Goal: Task Accomplishment & Management: Use online tool/utility

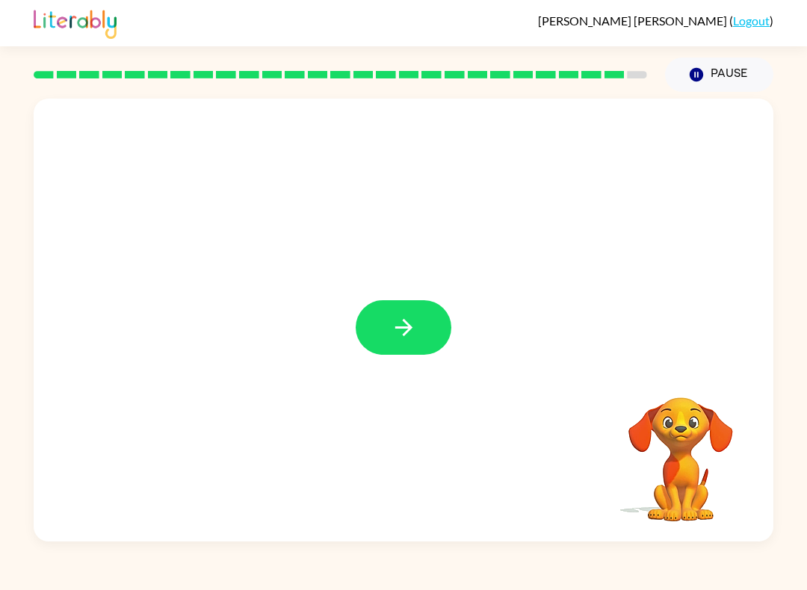
click at [407, 329] on icon "button" at bounding box center [403, 327] width 17 height 17
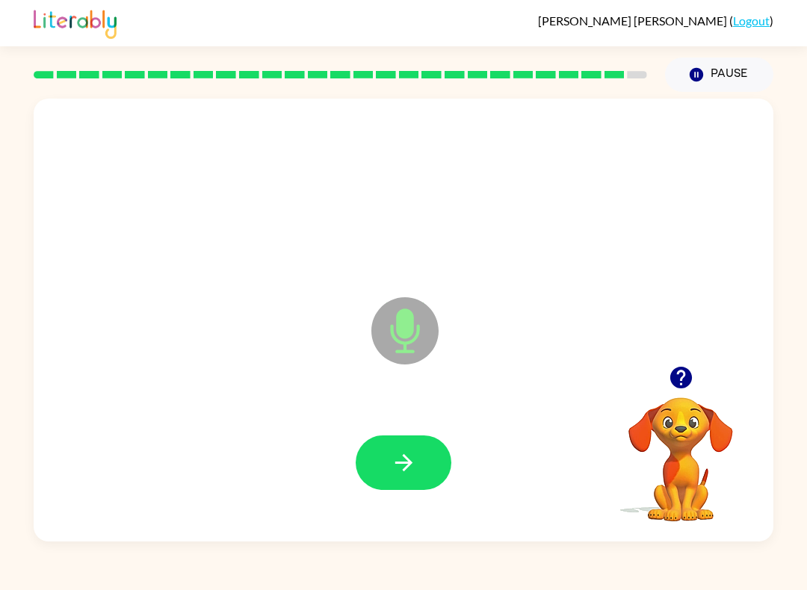
click at [401, 451] on icon "button" at bounding box center [404, 463] width 26 height 26
click at [407, 454] on icon "button" at bounding box center [404, 463] width 26 height 26
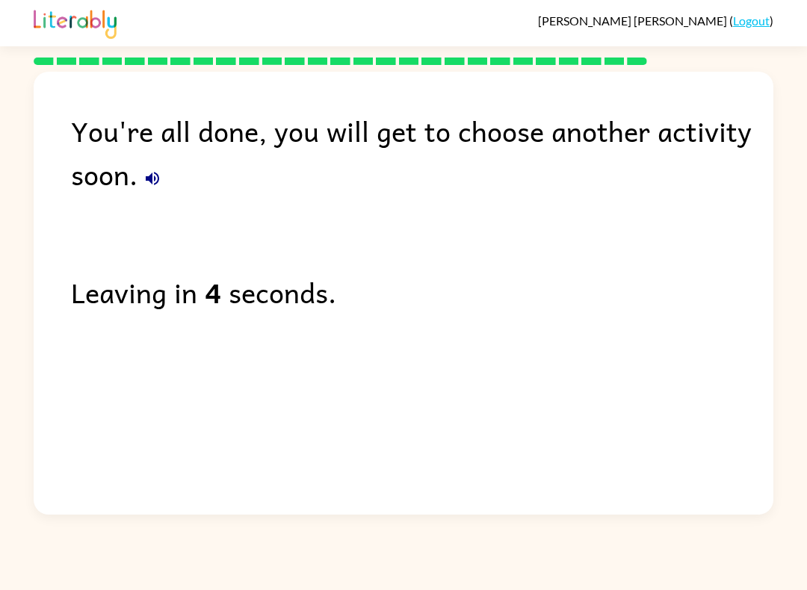
click at [762, 20] on link "Logout" at bounding box center [751, 20] width 37 height 14
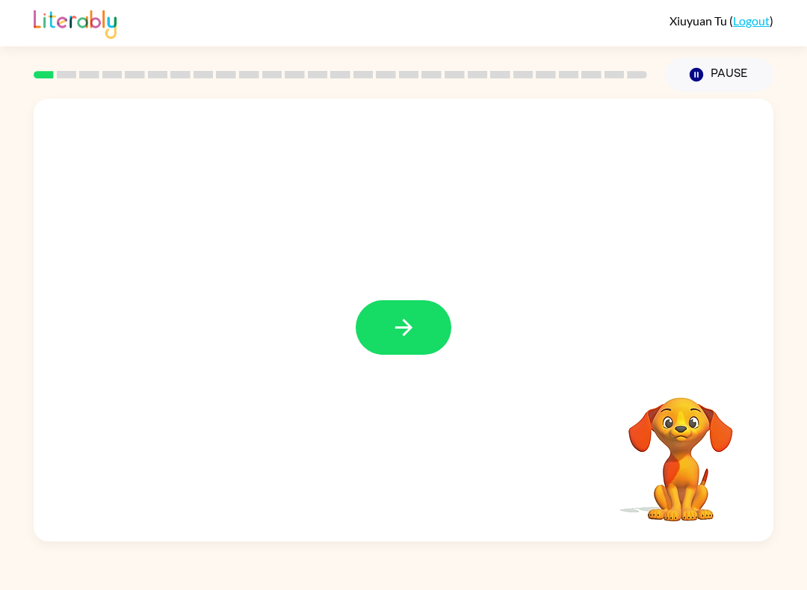
click at [418, 343] on button "button" at bounding box center [404, 327] width 96 height 55
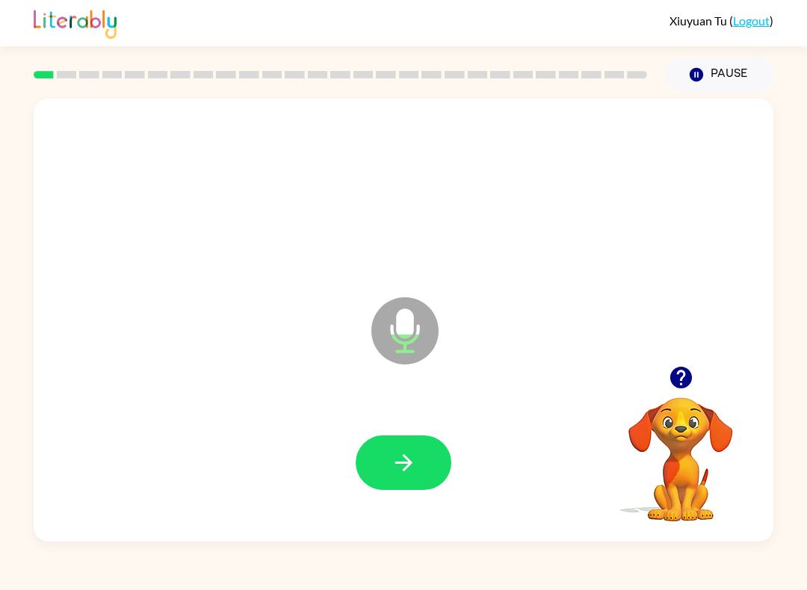
click at [410, 459] on icon "button" at bounding box center [404, 463] width 26 height 26
click at [403, 460] on icon "button" at bounding box center [404, 463] width 26 height 26
click at [409, 474] on icon "button" at bounding box center [404, 463] width 26 height 26
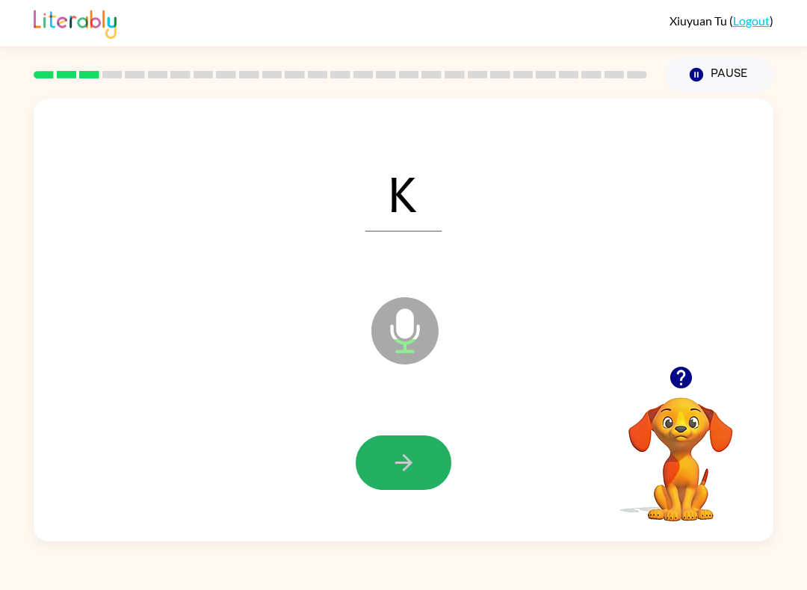
click at [428, 451] on button "button" at bounding box center [404, 463] width 96 height 55
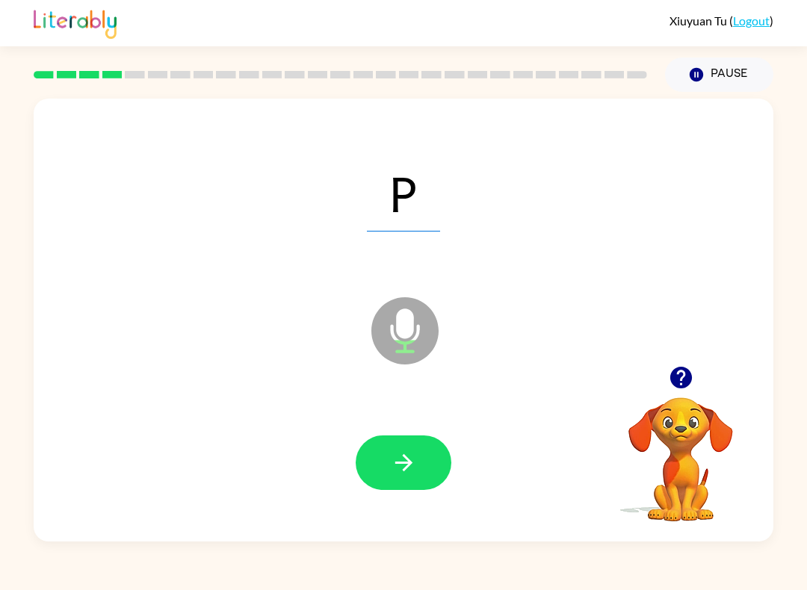
click at [432, 446] on button "button" at bounding box center [404, 463] width 96 height 55
click at [423, 457] on button "button" at bounding box center [404, 463] width 96 height 55
click at [433, 457] on button "button" at bounding box center [404, 463] width 96 height 55
click at [418, 468] on button "button" at bounding box center [404, 463] width 96 height 55
click at [414, 461] on icon "button" at bounding box center [404, 463] width 26 height 26
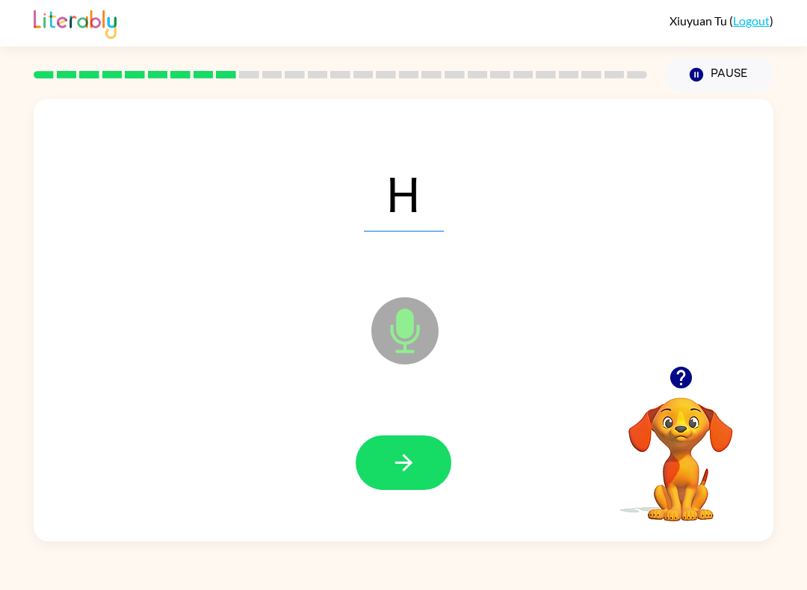
click at [427, 457] on button "button" at bounding box center [404, 463] width 96 height 55
click at [424, 454] on button "button" at bounding box center [404, 463] width 96 height 55
click at [417, 459] on button "button" at bounding box center [404, 463] width 96 height 55
click at [423, 457] on button "button" at bounding box center [404, 463] width 96 height 55
click at [426, 468] on button "button" at bounding box center [404, 463] width 96 height 55
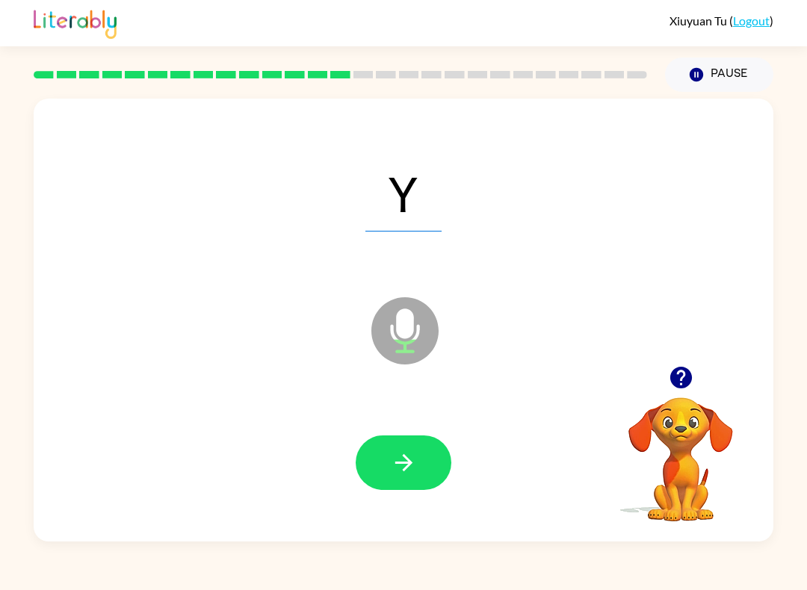
click at [422, 454] on button "button" at bounding box center [404, 463] width 96 height 55
click at [415, 473] on icon "button" at bounding box center [404, 463] width 26 height 26
click at [415, 468] on icon "button" at bounding box center [404, 463] width 26 height 26
click at [407, 463] on icon "button" at bounding box center [403, 462] width 17 height 17
click at [415, 448] on button "button" at bounding box center [404, 463] width 96 height 55
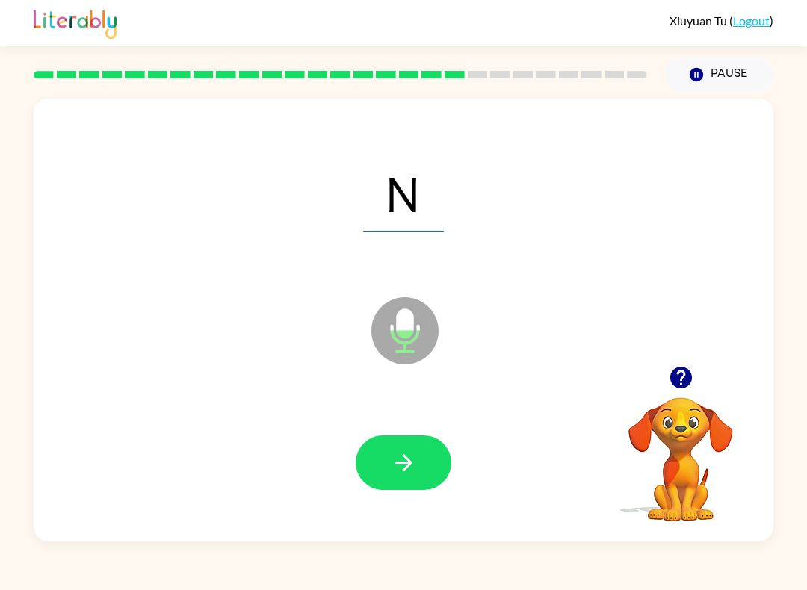
click at [423, 455] on button "button" at bounding box center [404, 463] width 96 height 55
click at [410, 451] on icon "button" at bounding box center [404, 463] width 26 height 26
click at [403, 476] on icon "button" at bounding box center [404, 463] width 26 height 26
click at [445, 467] on button "button" at bounding box center [404, 463] width 96 height 55
click at [414, 460] on icon "button" at bounding box center [404, 463] width 26 height 26
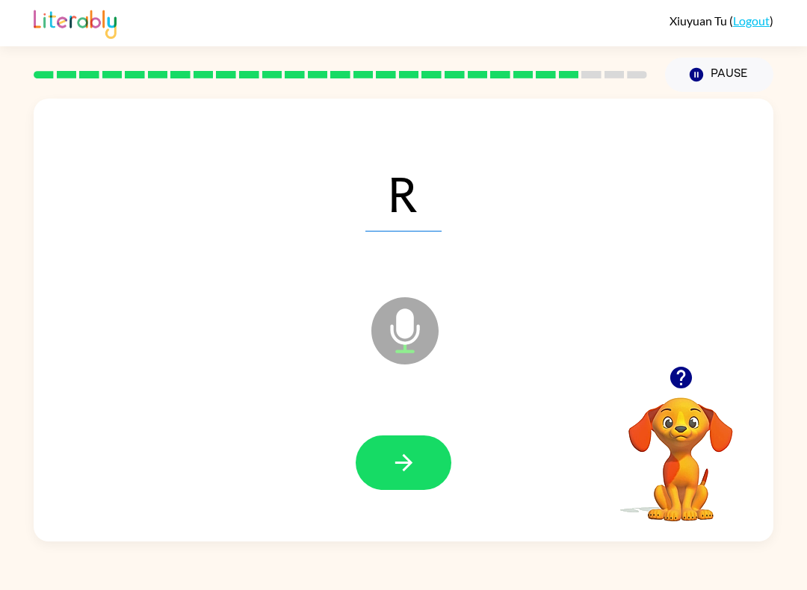
click at [424, 480] on button "button" at bounding box center [404, 463] width 96 height 55
click at [411, 465] on icon "button" at bounding box center [403, 462] width 17 height 17
click at [409, 464] on icon "button" at bounding box center [403, 462] width 17 height 17
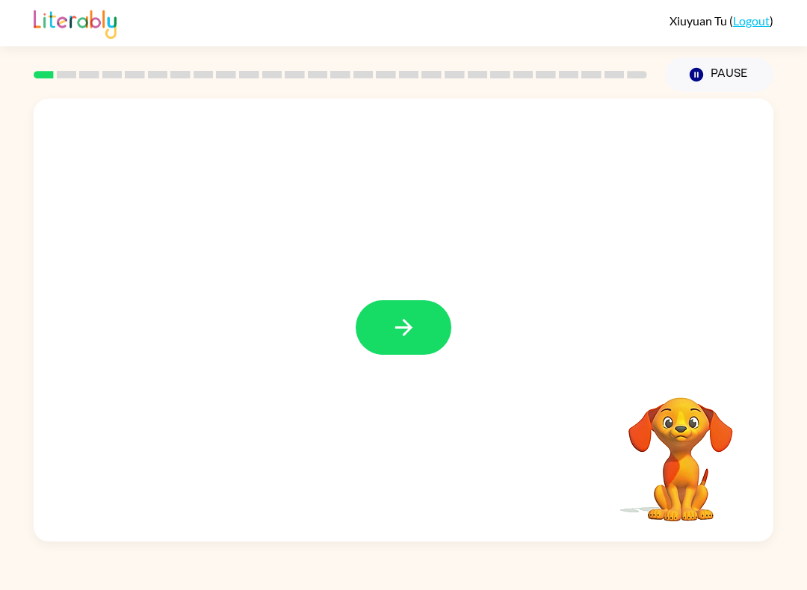
click at [385, 336] on button "button" at bounding box center [404, 327] width 96 height 55
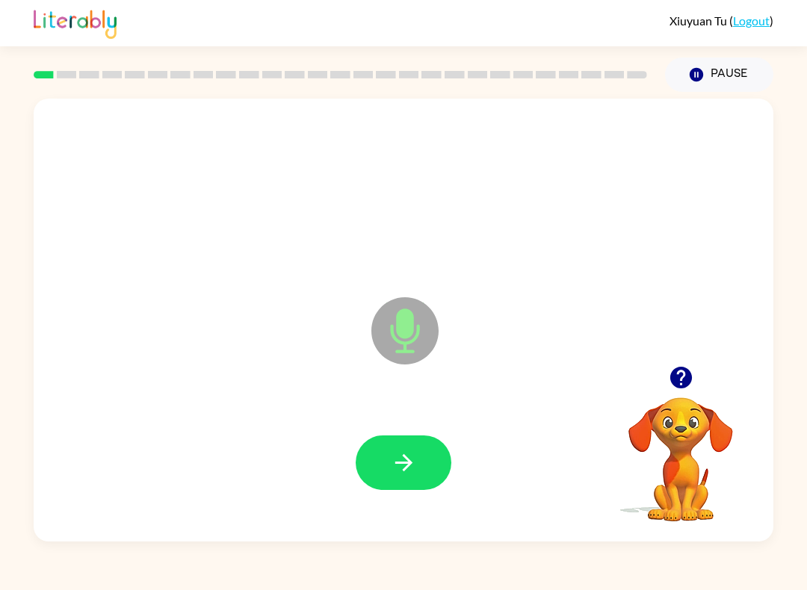
click at [393, 441] on button "button" at bounding box center [404, 463] width 96 height 55
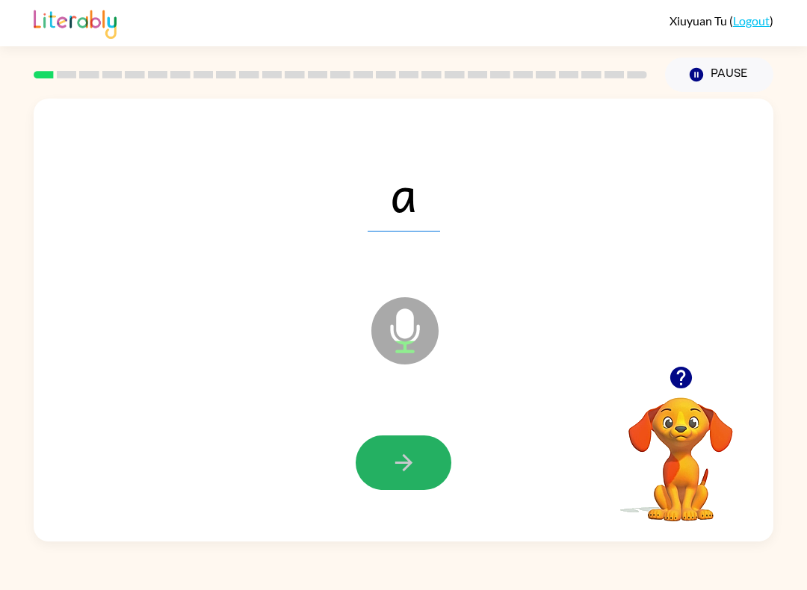
click at [431, 463] on button "button" at bounding box center [404, 463] width 96 height 55
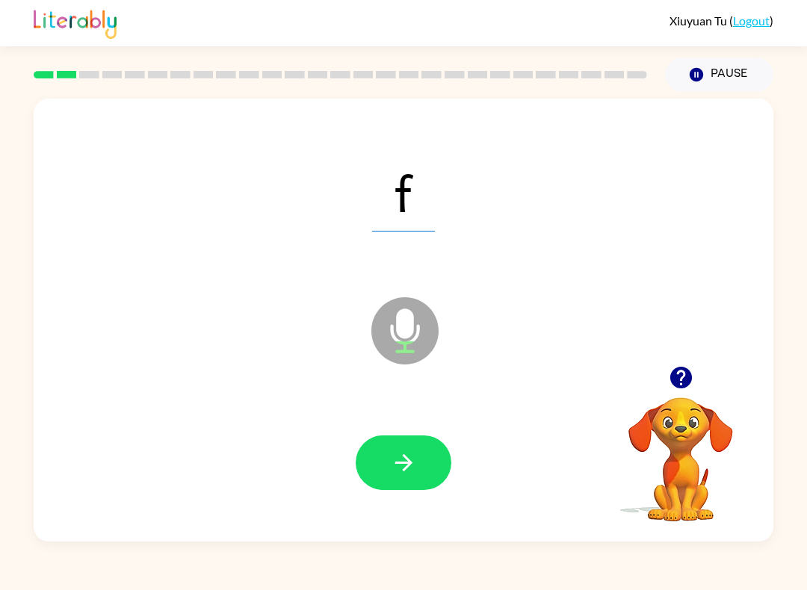
click at [392, 457] on icon "button" at bounding box center [404, 463] width 26 height 26
click at [708, 70] on button "Pause Pause" at bounding box center [719, 75] width 108 height 34
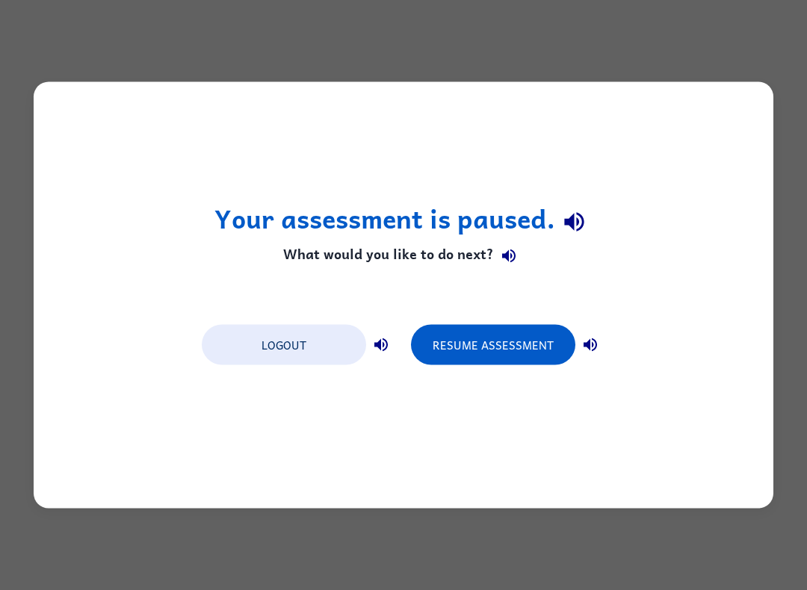
click at [495, 335] on button "Resume Assessment" at bounding box center [493, 345] width 164 height 40
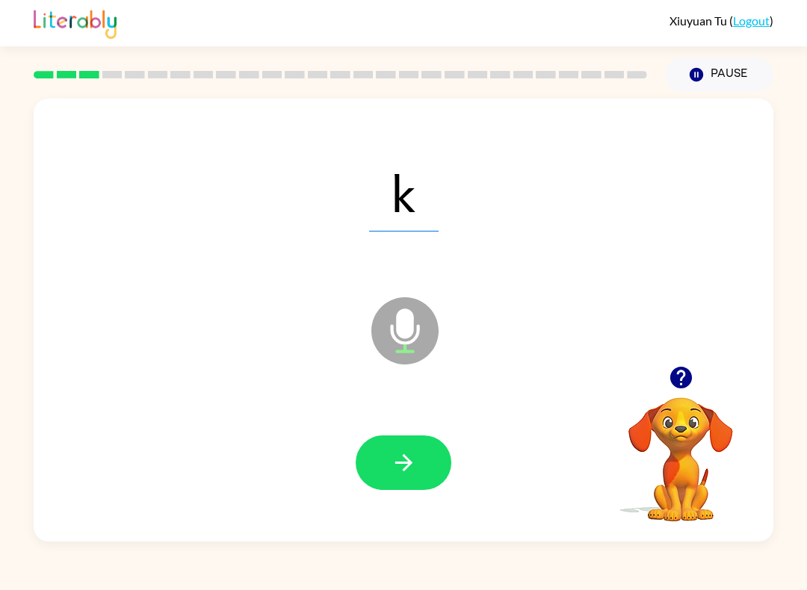
click at [424, 514] on div at bounding box center [404, 463] width 710 height 128
click at [400, 476] on icon "button" at bounding box center [404, 463] width 26 height 26
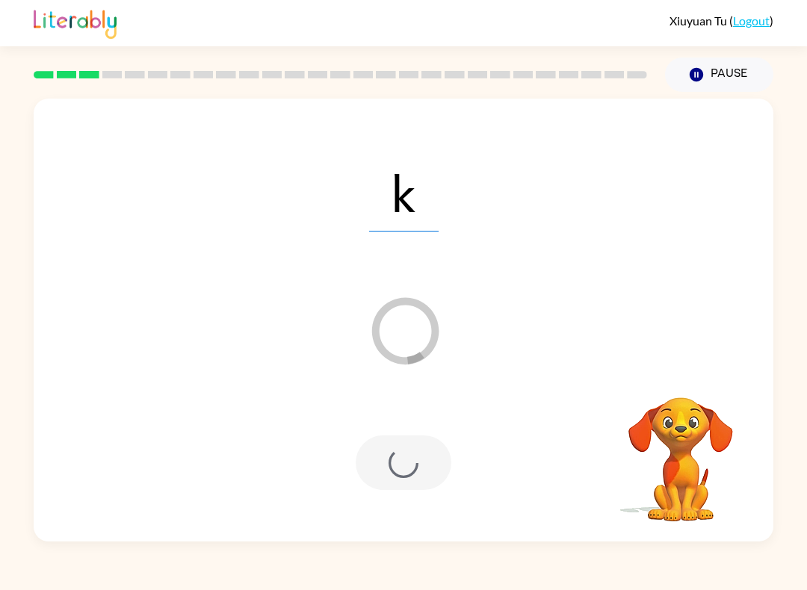
click at [408, 480] on div at bounding box center [404, 463] width 96 height 55
click at [712, 67] on button "Pause Pause" at bounding box center [719, 75] width 108 height 34
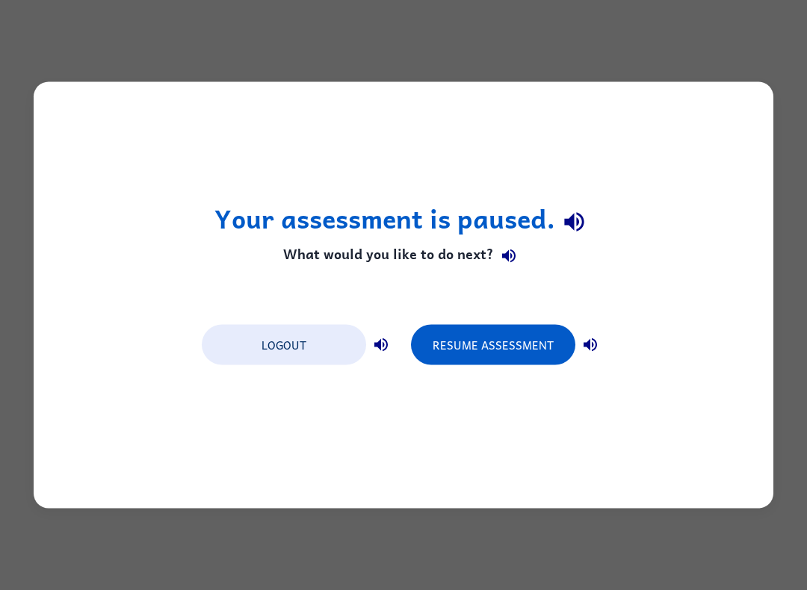
click at [511, 339] on button "Resume Assessment" at bounding box center [493, 345] width 164 height 40
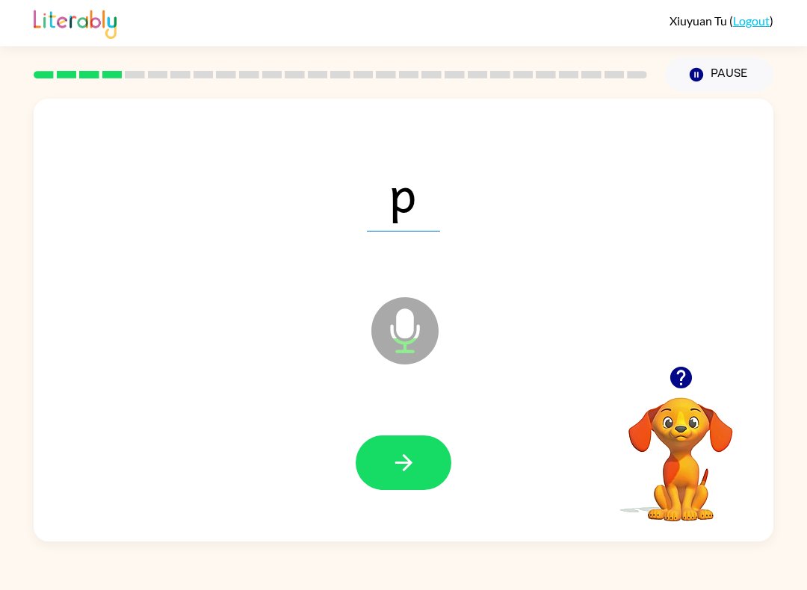
click at [406, 455] on icon "button" at bounding box center [404, 463] width 26 height 26
click at [401, 458] on icon "button" at bounding box center [404, 463] width 26 height 26
click at [408, 467] on icon "button" at bounding box center [403, 462] width 17 height 17
click at [399, 454] on icon "button" at bounding box center [404, 463] width 26 height 26
click at [402, 452] on icon "button" at bounding box center [404, 463] width 26 height 26
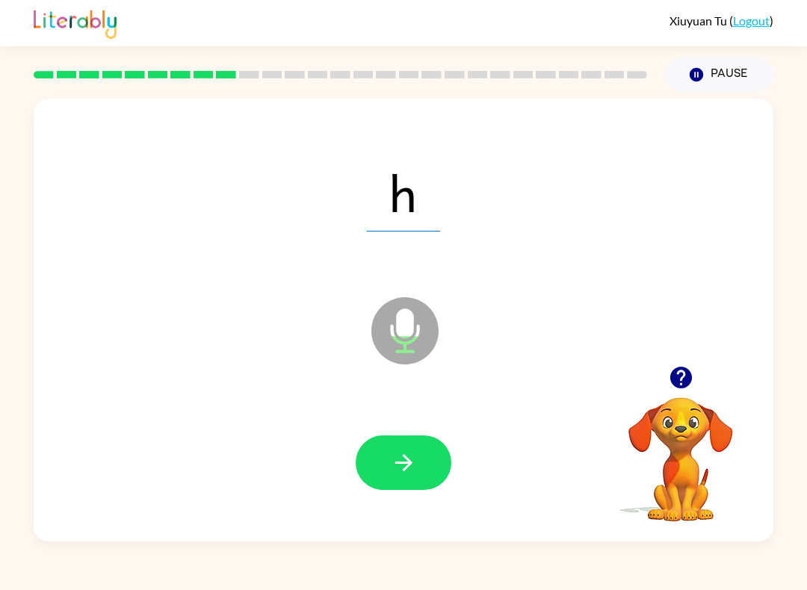
click at [417, 460] on button "button" at bounding box center [404, 463] width 96 height 55
click at [410, 462] on icon "button" at bounding box center [403, 462] width 17 height 17
click at [421, 463] on button "button" at bounding box center [404, 463] width 96 height 55
click at [416, 461] on icon "button" at bounding box center [404, 463] width 26 height 26
click at [392, 468] on icon "button" at bounding box center [404, 463] width 26 height 26
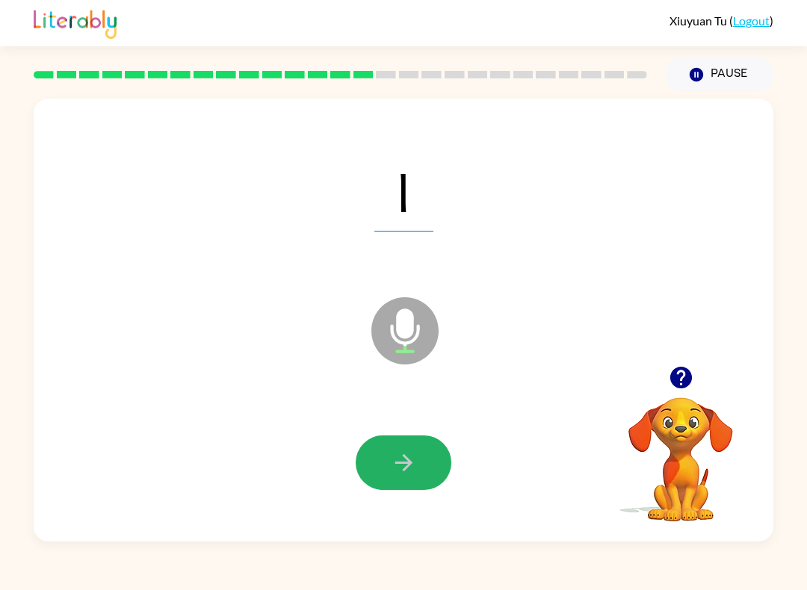
click at [423, 443] on button "button" at bounding box center [404, 463] width 96 height 55
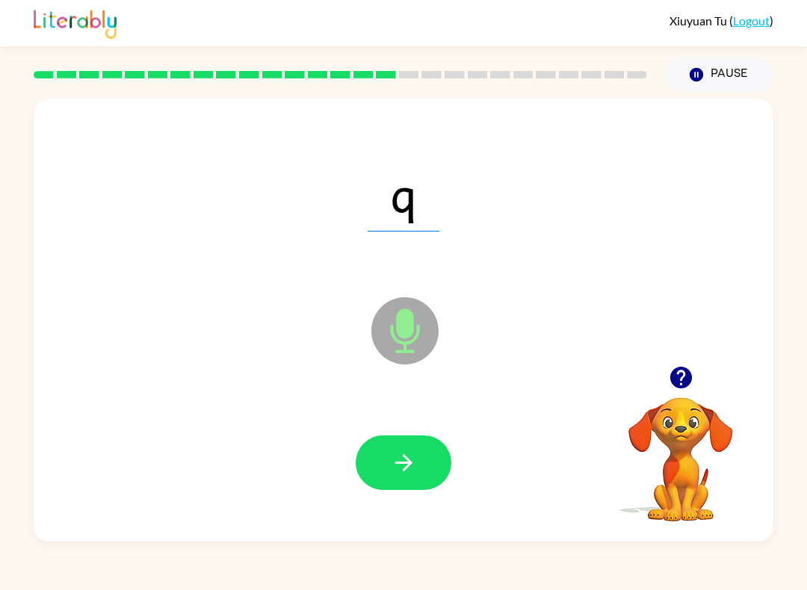
click at [408, 468] on icon "button" at bounding box center [404, 463] width 26 height 26
click at [424, 463] on button "button" at bounding box center [404, 463] width 96 height 55
click at [408, 456] on icon "button" at bounding box center [404, 463] width 26 height 26
click at [477, 458] on div at bounding box center [404, 463] width 710 height 128
click at [424, 457] on button "button" at bounding box center [404, 463] width 96 height 55
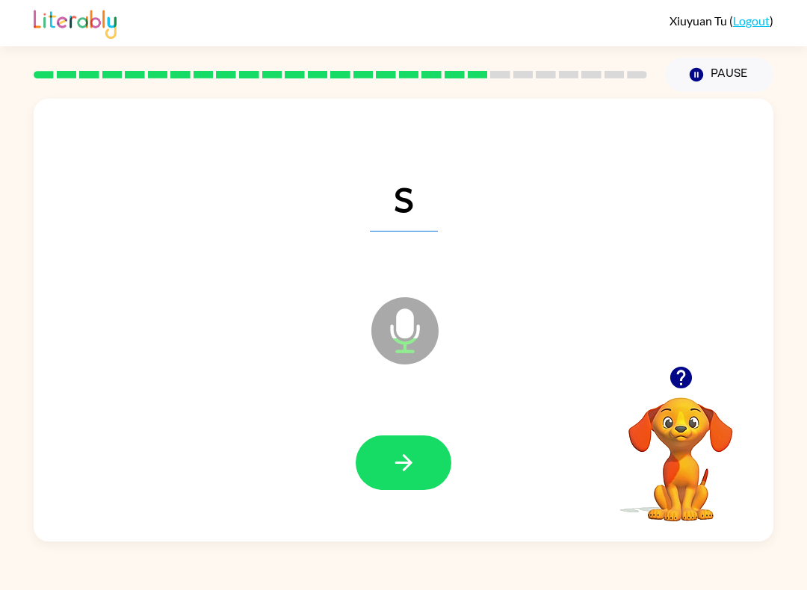
click at [415, 469] on icon "button" at bounding box center [404, 463] width 26 height 26
click at [415, 448] on button "button" at bounding box center [404, 463] width 96 height 55
click at [441, 460] on button "button" at bounding box center [404, 463] width 96 height 55
click at [412, 459] on icon "button" at bounding box center [404, 463] width 26 height 26
click at [421, 447] on button "button" at bounding box center [404, 463] width 96 height 55
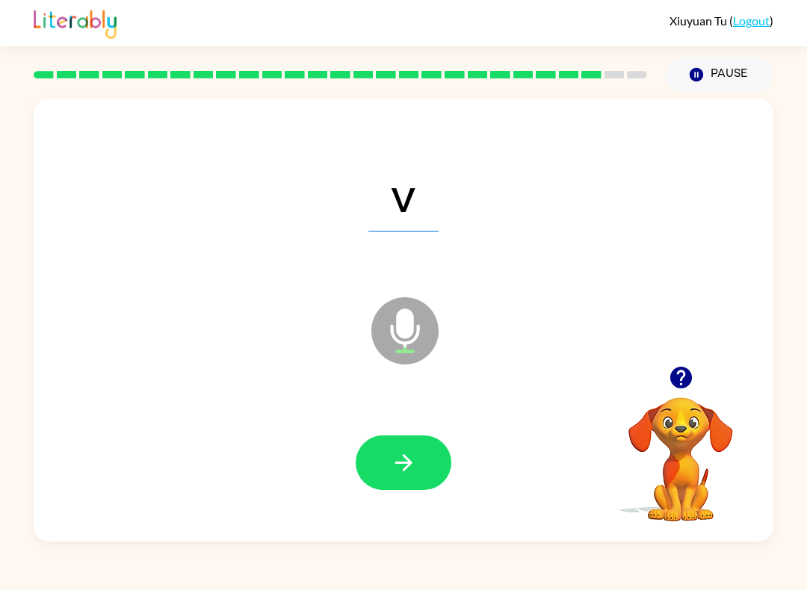
click at [421, 466] on button "button" at bounding box center [404, 463] width 96 height 55
click at [436, 450] on button "button" at bounding box center [404, 463] width 96 height 55
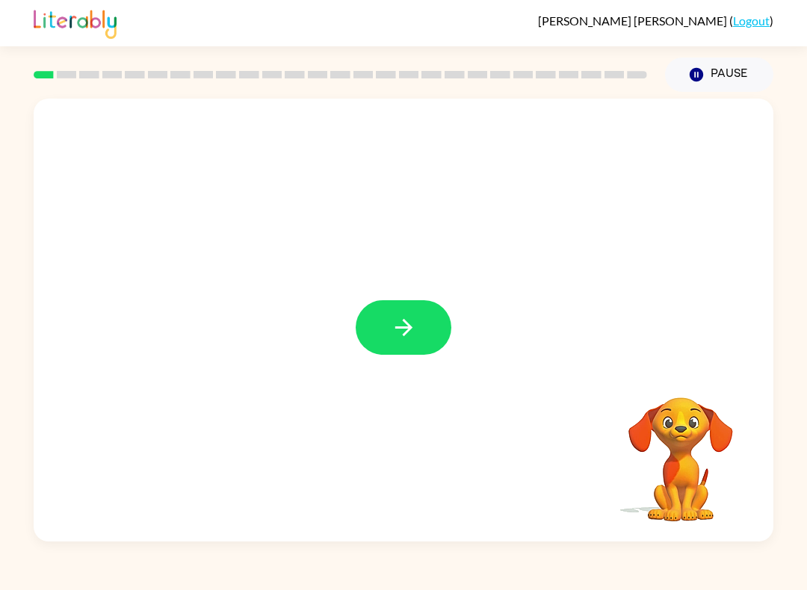
click at [399, 347] on button "button" at bounding box center [404, 327] width 96 height 55
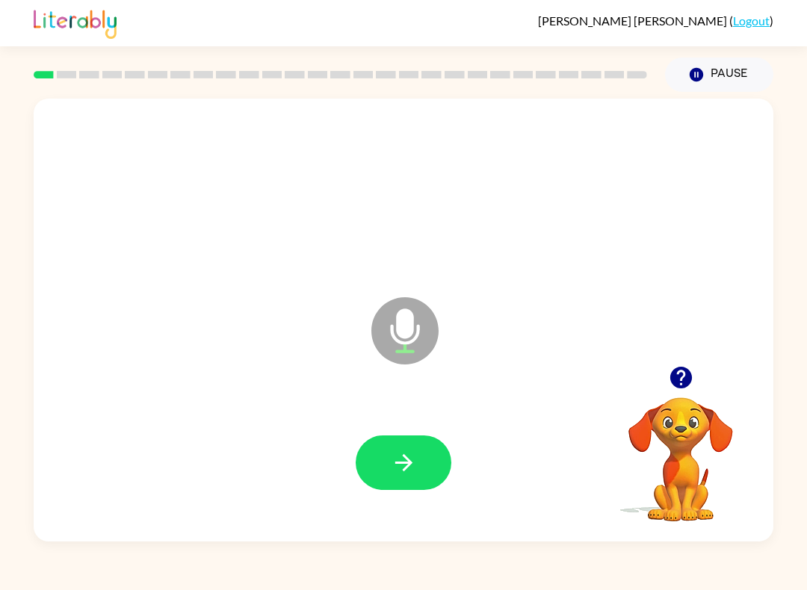
click at [419, 474] on button "button" at bounding box center [404, 463] width 96 height 55
click at [418, 462] on button "button" at bounding box center [404, 463] width 96 height 55
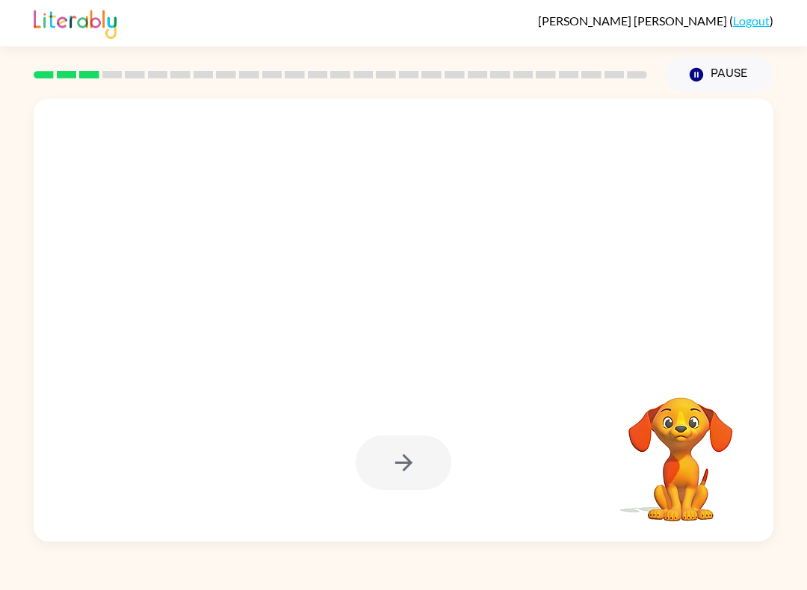
click at [715, 63] on button "Pause Pause" at bounding box center [719, 75] width 108 height 34
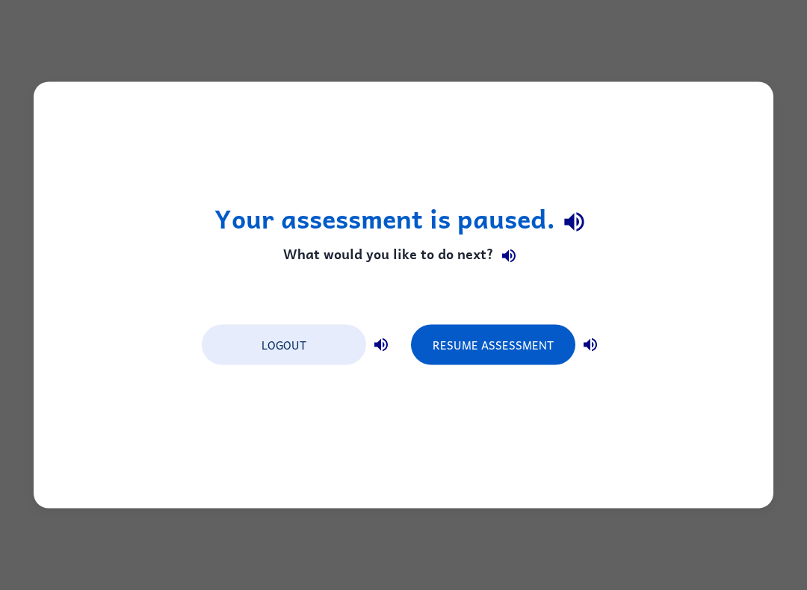
click at [513, 332] on button "Resume Assessment" at bounding box center [493, 345] width 164 height 40
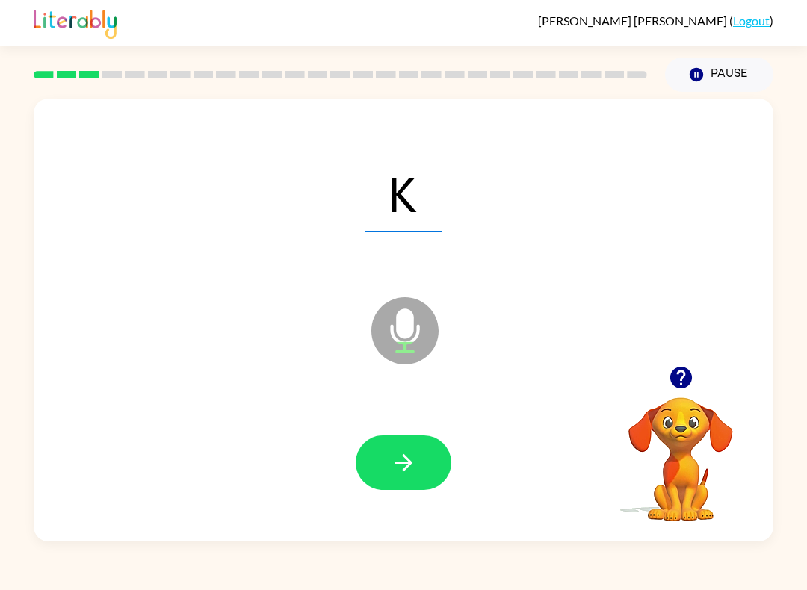
click at [409, 460] on icon "button" at bounding box center [403, 462] width 17 height 17
click at [400, 458] on icon "button" at bounding box center [404, 463] width 26 height 26
click at [417, 477] on button "button" at bounding box center [404, 463] width 96 height 55
click at [381, 483] on button "button" at bounding box center [404, 463] width 96 height 55
click at [396, 448] on button "button" at bounding box center [404, 463] width 96 height 55
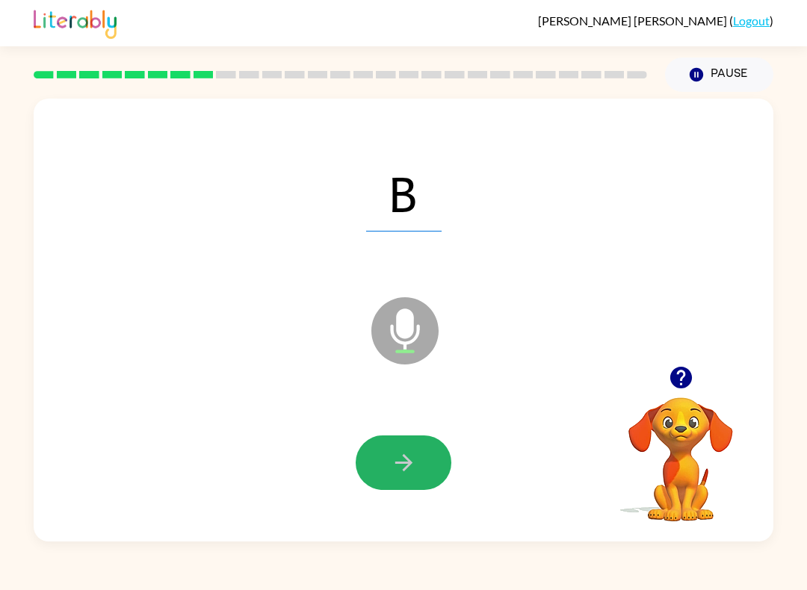
click at [415, 462] on icon "button" at bounding box center [404, 463] width 26 height 26
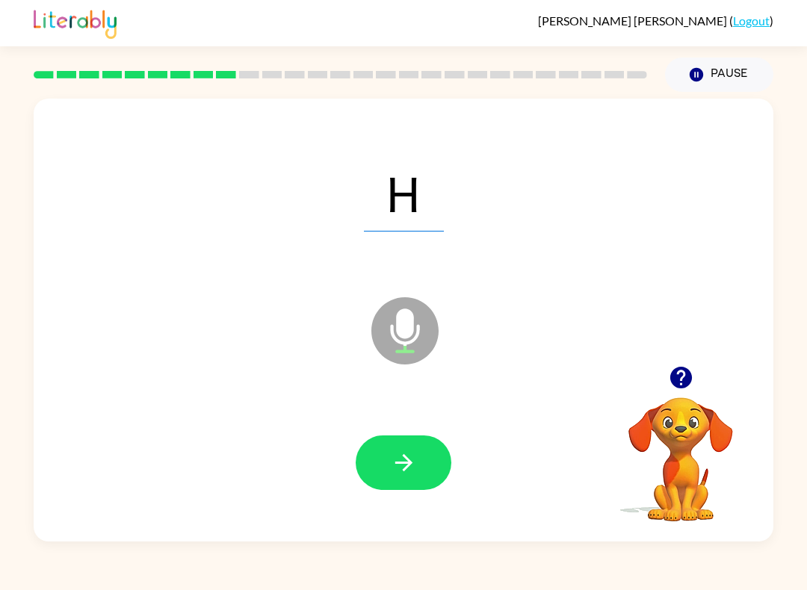
click at [390, 477] on button "button" at bounding box center [404, 463] width 96 height 55
click at [403, 462] on icon "button" at bounding box center [404, 463] width 26 height 26
click at [392, 452] on icon "button" at bounding box center [404, 463] width 26 height 26
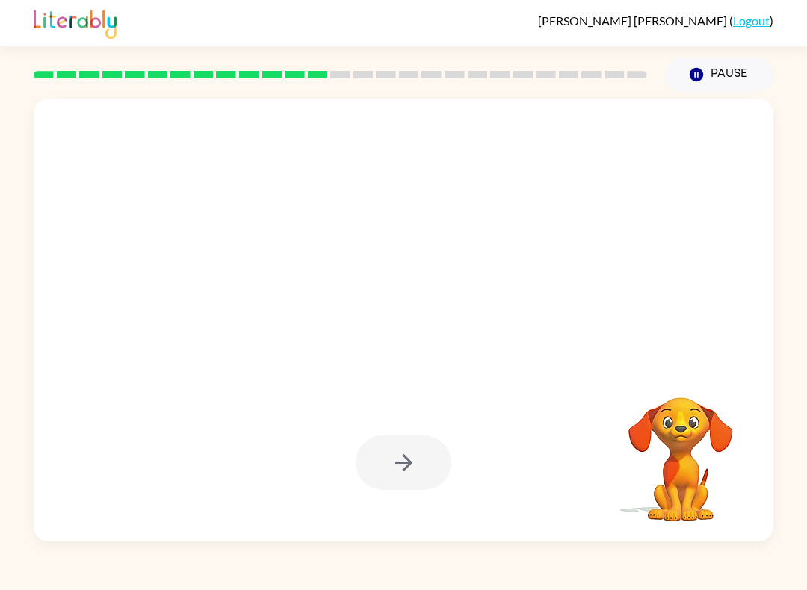
click at [409, 461] on div at bounding box center [404, 463] width 96 height 55
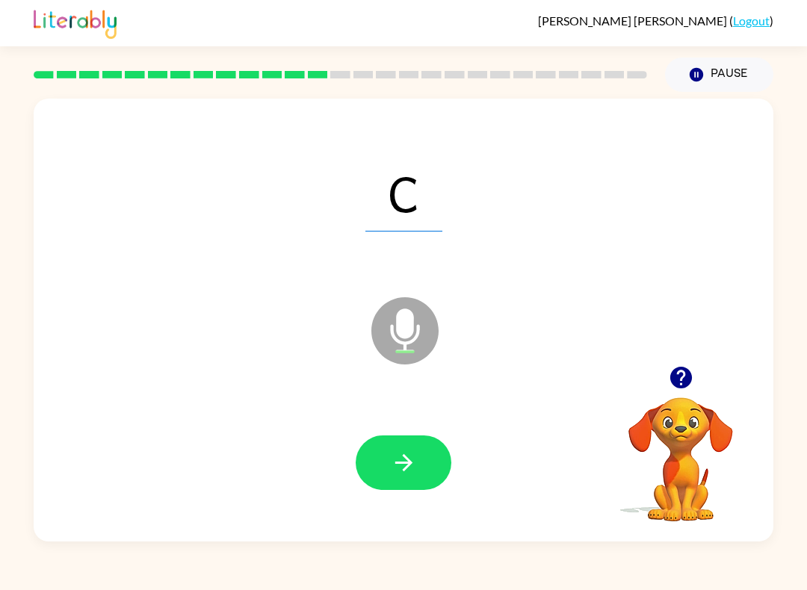
click at [400, 463] on icon "button" at bounding box center [404, 463] width 26 height 26
click at [420, 477] on button "button" at bounding box center [404, 463] width 96 height 55
click at [395, 466] on icon "button" at bounding box center [404, 463] width 26 height 26
click at [390, 477] on button "button" at bounding box center [404, 463] width 96 height 55
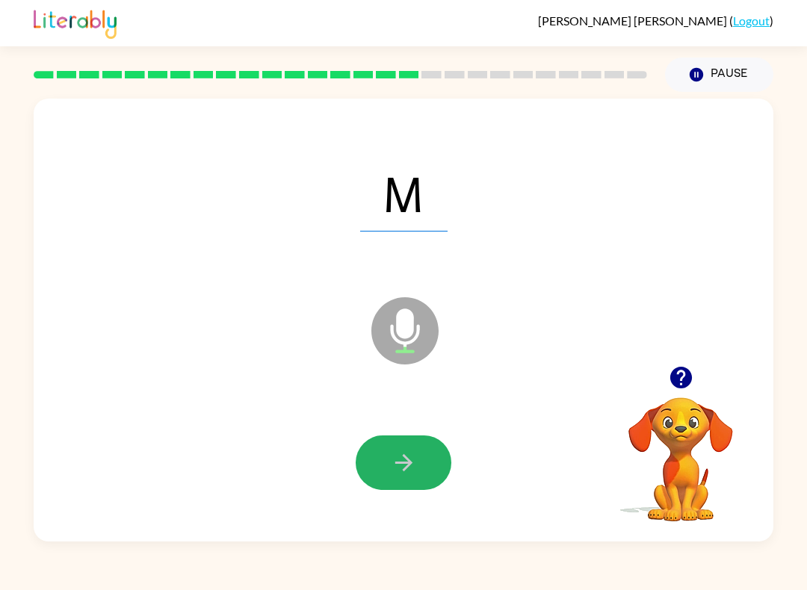
click at [388, 453] on button "button" at bounding box center [404, 463] width 96 height 55
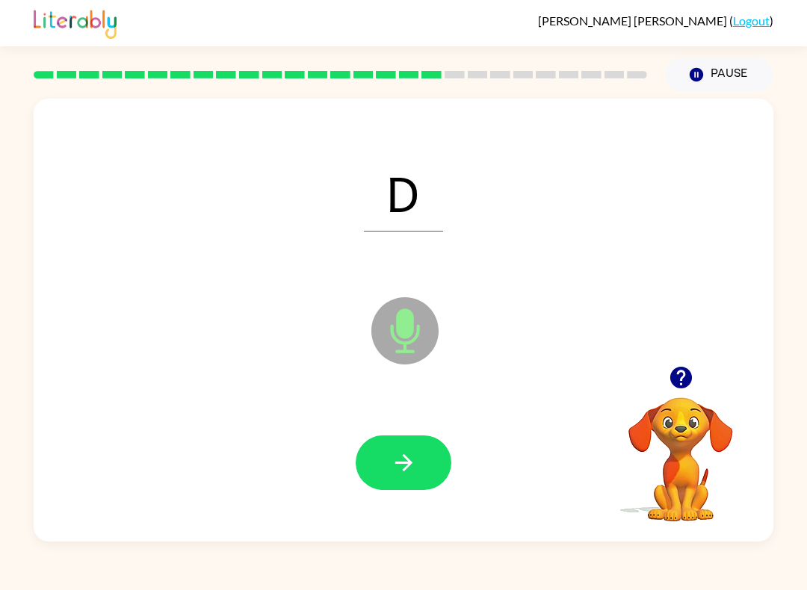
click at [401, 477] on button "button" at bounding box center [404, 463] width 96 height 55
click at [423, 463] on button "button" at bounding box center [404, 463] width 96 height 55
click at [409, 478] on button "button" at bounding box center [404, 463] width 96 height 55
click at [418, 463] on button "button" at bounding box center [404, 463] width 96 height 55
click at [411, 467] on icon "button" at bounding box center [404, 463] width 26 height 26
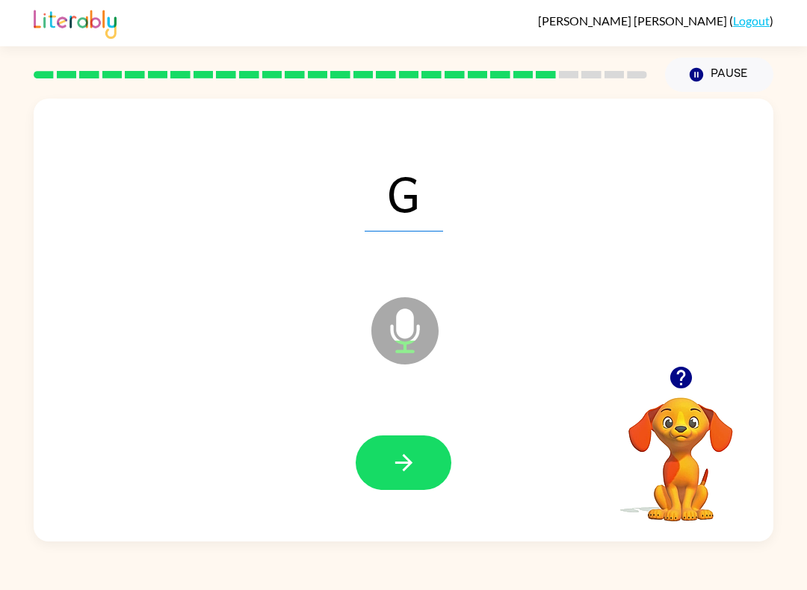
click at [406, 471] on icon "button" at bounding box center [404, 463] width 26 height 26
click at [418, 454] on button "button" at bounding box center [404, 463] width 96 height 55
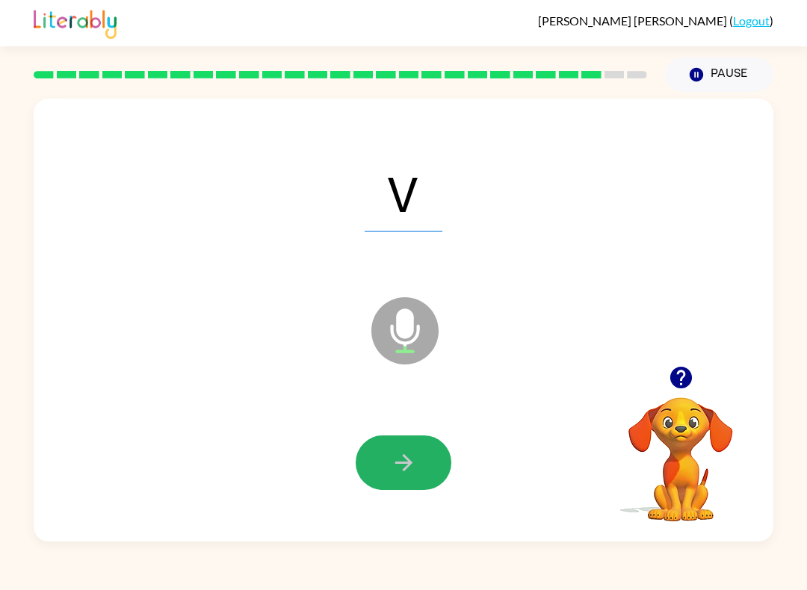
click at [394, 458] on icon "button" at bounding box center [404, 463] width 26 height 26
click at [393, 471] on icon "button" at bounding box center [404, 463] width 26 height 26
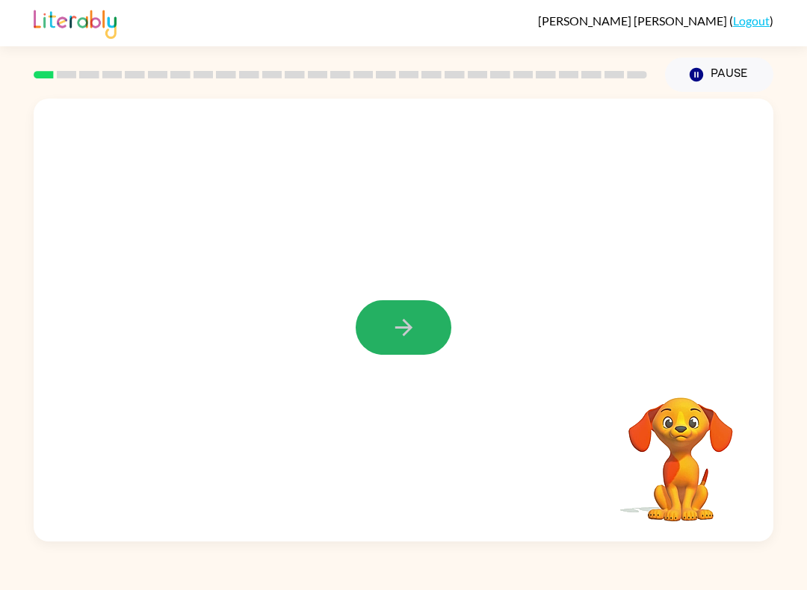
click at [406, 351] on button "button" at bounding box center [404, 327] width 96 height 55
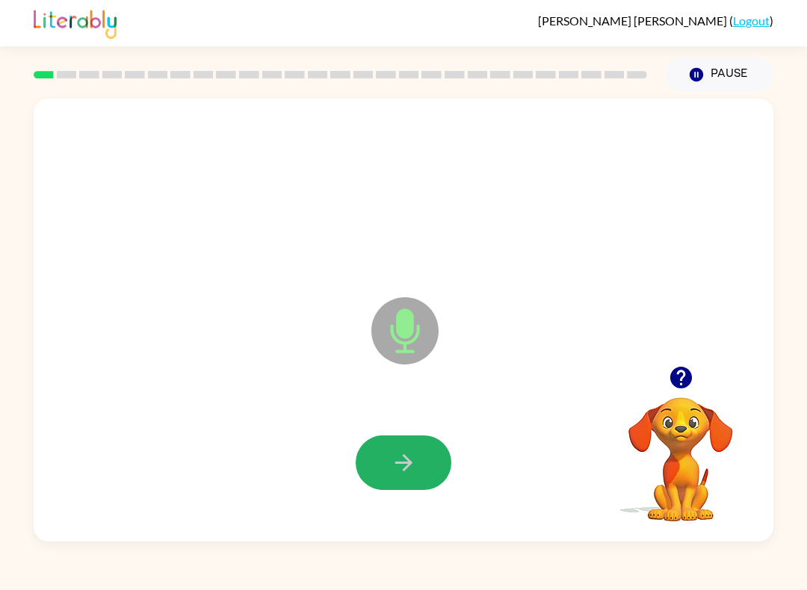
click at [408, 465] on icon "button" at bounding box center [404, 463] width 26 height 26
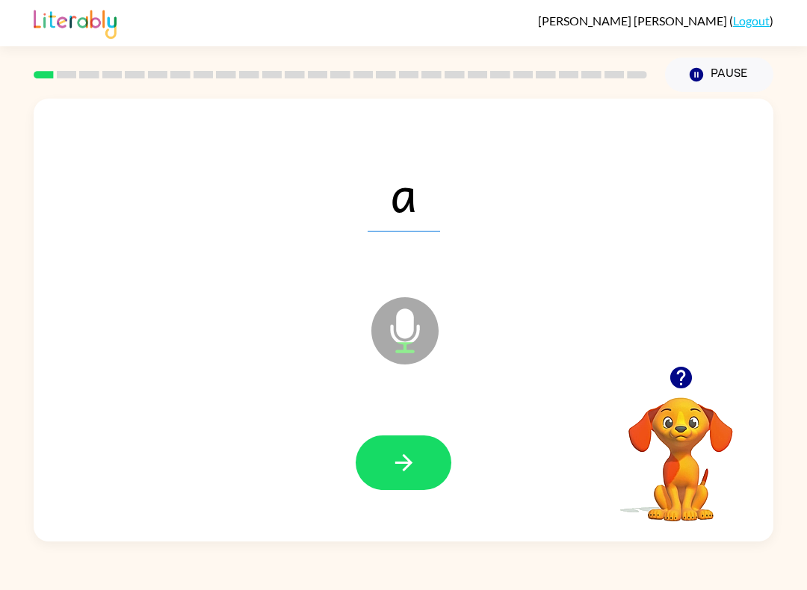
click at [418, 459] on button "button" at bounding box center [404, 463] width 96 height 55
click at [421, 461] on button "button" at bounding box center [404, 463] width 96 height 55
click at [407, 457] on icon "button" at bounding box center [404, 463] width 26 height 26
click at [424, 461] on button "button" at bounding box center [404, 463] width 96 height 55
click at [439, 460] on button "button" at bounding box center [404, 463] width 96 height 55
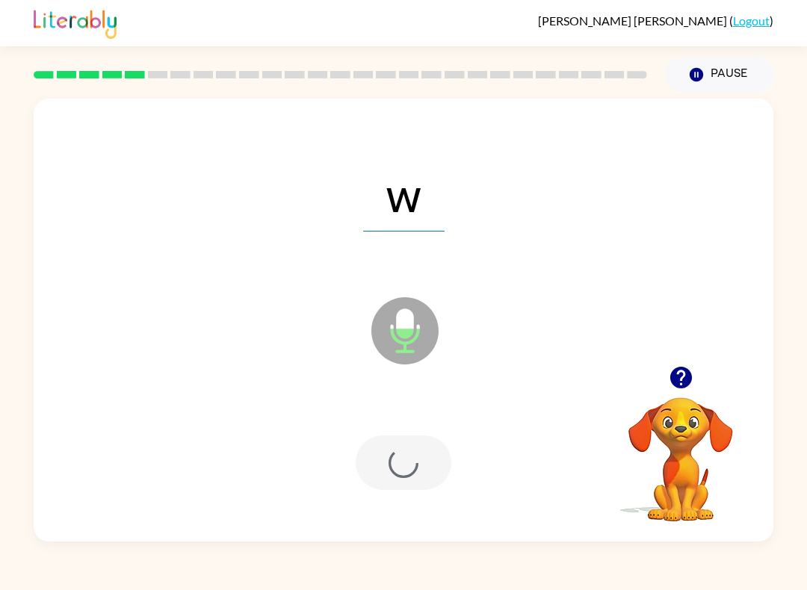
click at [439, 460] on div at bounding box center [404, 463] width 96 height 55
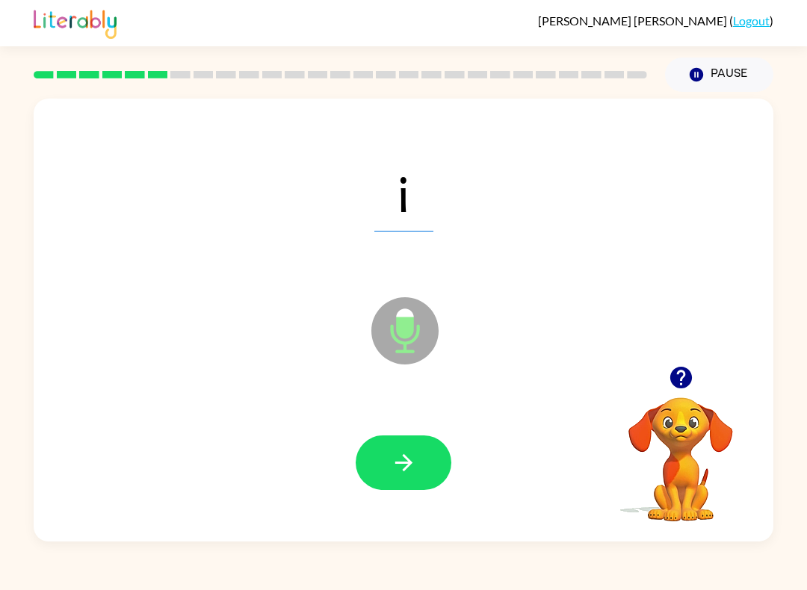
click at [396, 445] on button "button" at bounding box center [404, 463] width 96 height 55
click at [404, 450] on button "button" at bounding box center [404, 463] width 96 height 55
click at [406, 456] on icon "button" at bounding box center [404, 463] width 26 height 26
click at [414, 471] on icon "button" at bounding box center [404, 463] width 26 height 26
click at [403, 454] on icon "button" at bounding box center [404, 463] width 26 height 26
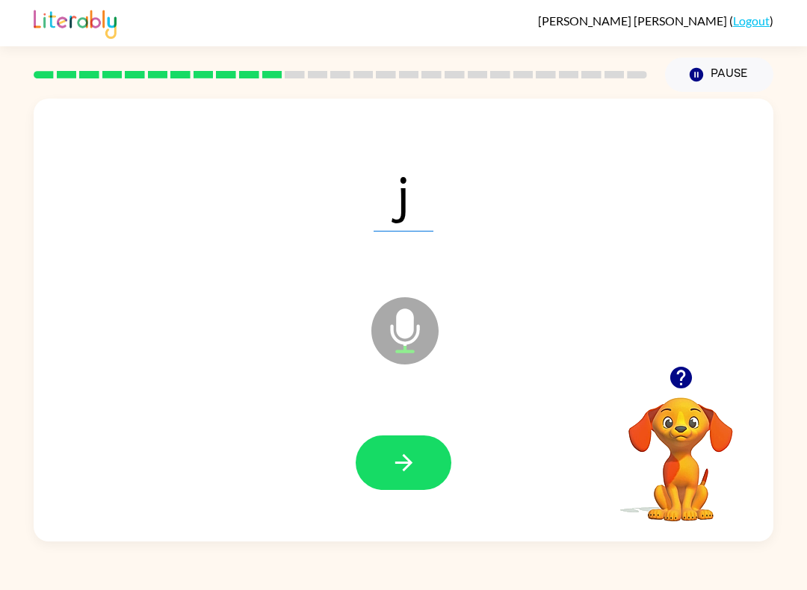
click at [423, 457] on button "button" at bounding box center [404, 463] width 96 height 55
click at [391, 467] on icon "button" at bounding box center [404, 463] width 26 height 26
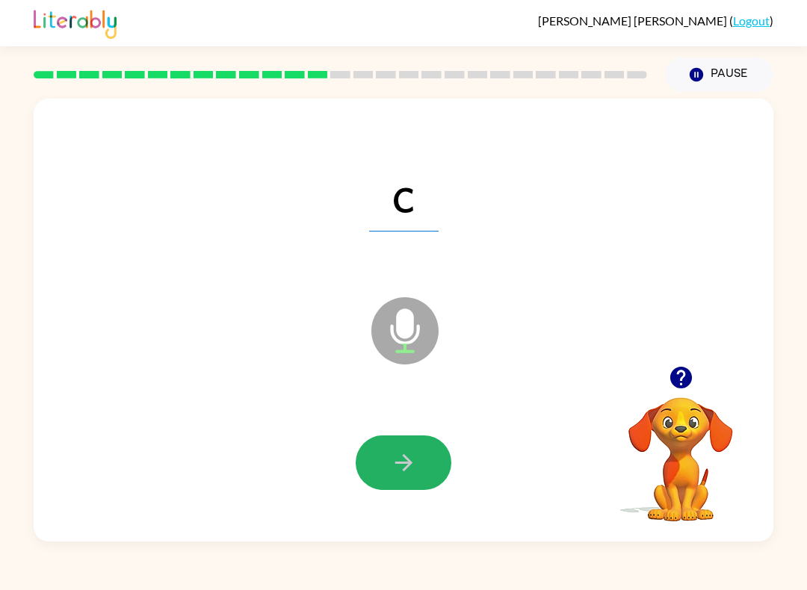
click at [389, 444] on button "button" at bounding box center [404, 463] width 96 height 55
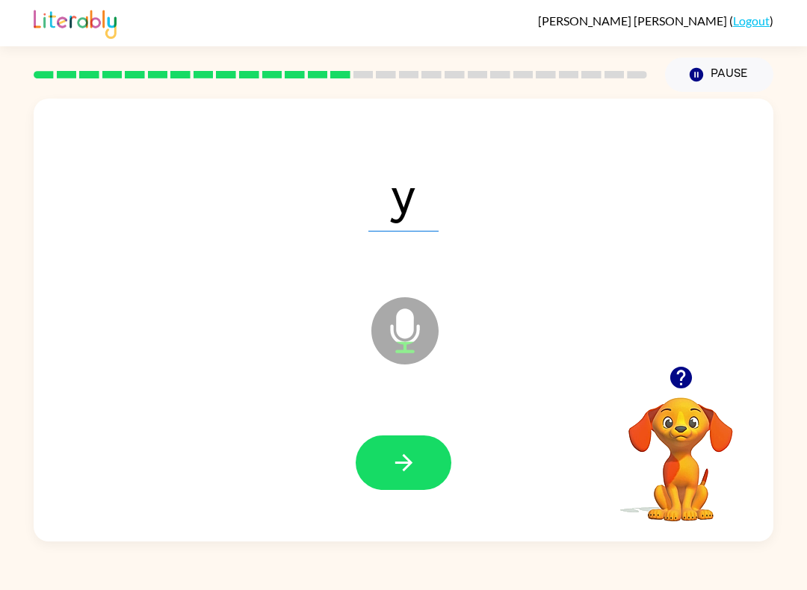
click at [397, 453] on icon "button" at bounding box center [404, 463] width 26 height 26
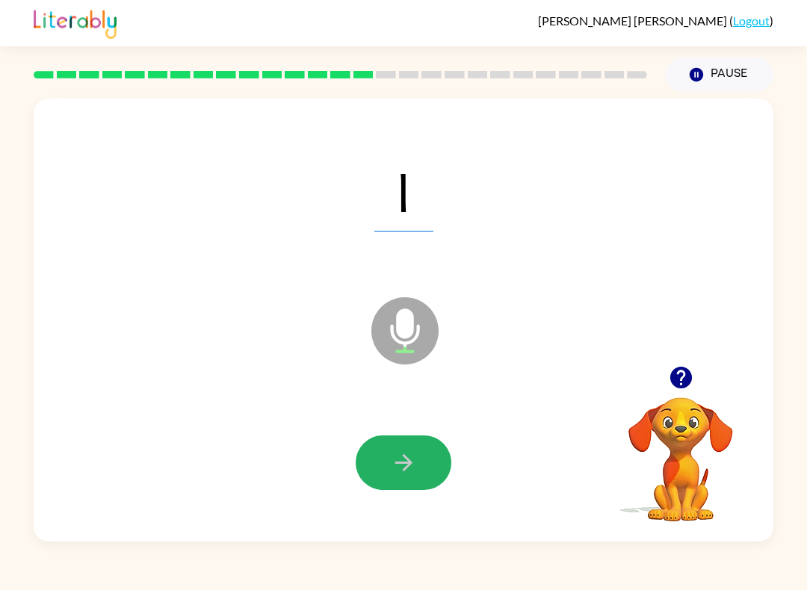
click at [412, 489] on button "button" at bounding box center [404, 463] width 96 height 55
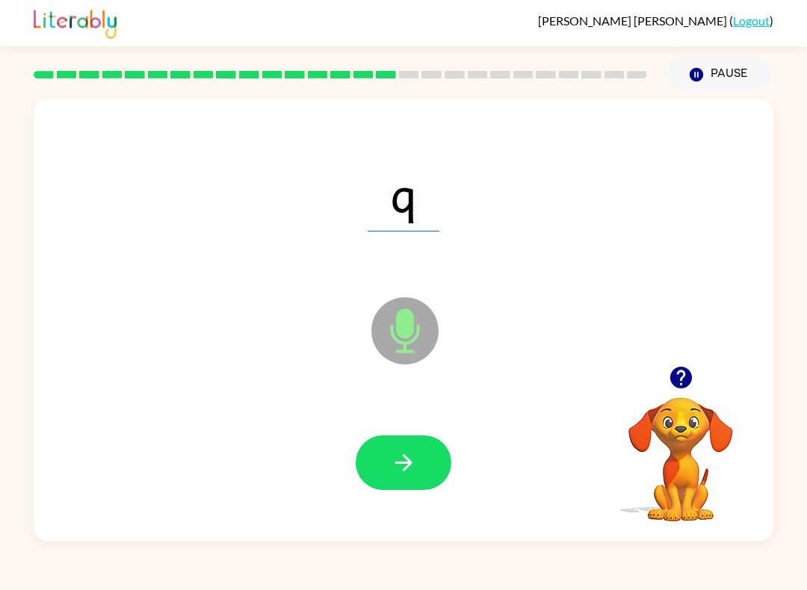
click at [415, 463] on icon "button" at bounding box center [404, 463] width 26 height 26
click at [403, 466] on icon "button" at bounding box center [404, 463] width 26 height 26
click at [417, 443] on button "button" at bounding box center [404, 463] width 96 height 55
click at [431, 451] on button "button" at bounding box center [404, 463] width 96 height 55
click at [408, 457] on icon "button" at bounding box center [404, 463] width 26 height 26
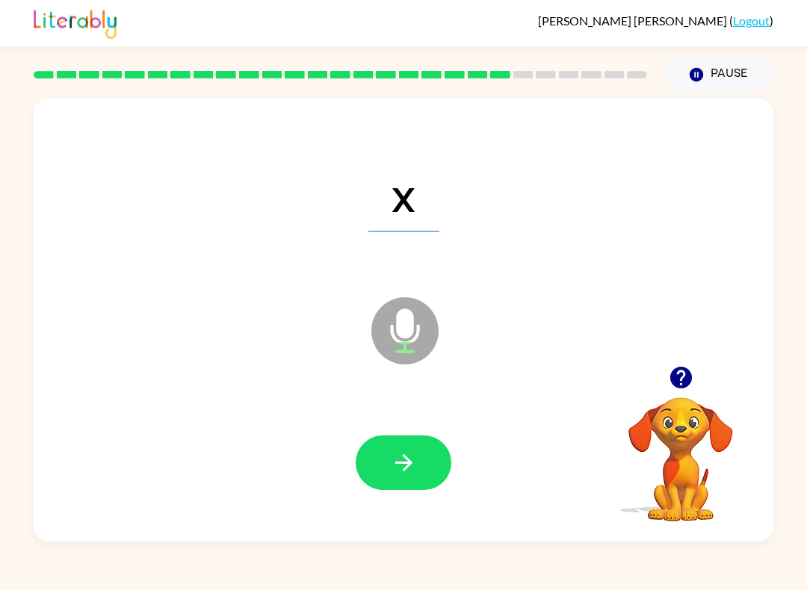
click at [410, 448] on button "button" at bounding box center [404, 463] width 96 height 55
click at [412, 463] on icon "button" at bounding box center [404, 463] width 26 height 26
click at [419, 470] on button "button" at bounding box center [404, 463] width 96 height 55
click at [394, 458] on icon "button" at bounding box center [404, 463] width 26 height 26
click at [410, 466] on icon "button" at bounding box center [404, 463] width 26 height 26
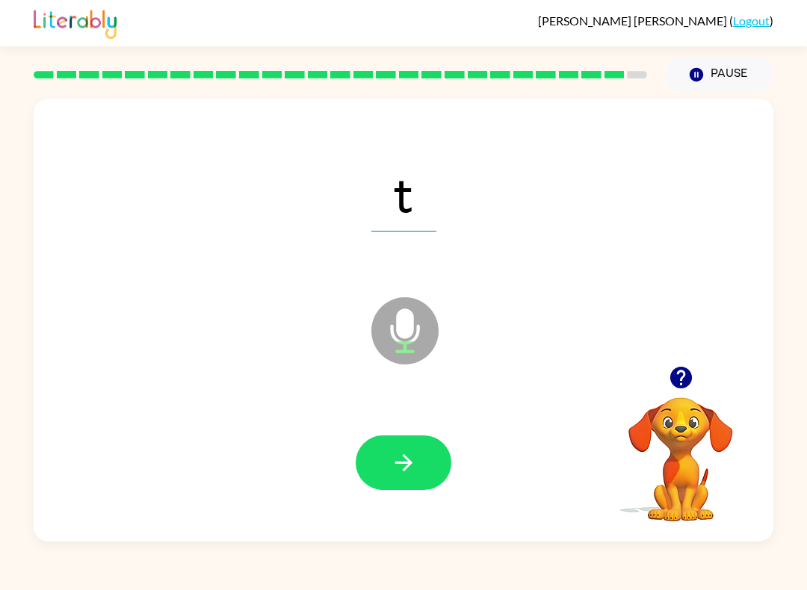
click at [393, 454] on icon "button" at bounding box center [404, 463] width 26 height 26
